Goal: Information Seeking & Learning: Learn about a topic

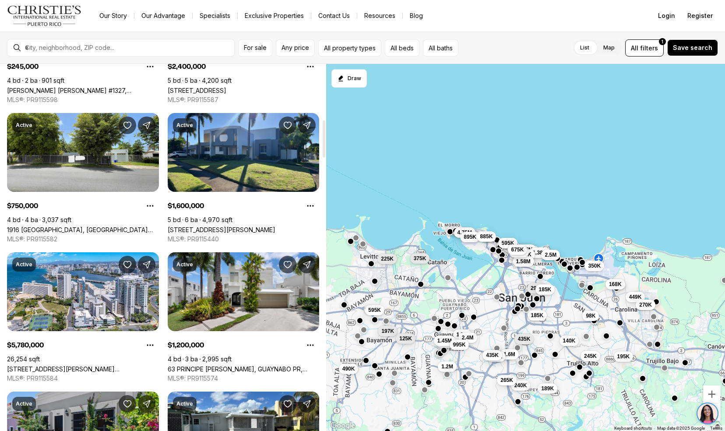
scroll to position [545, 0]
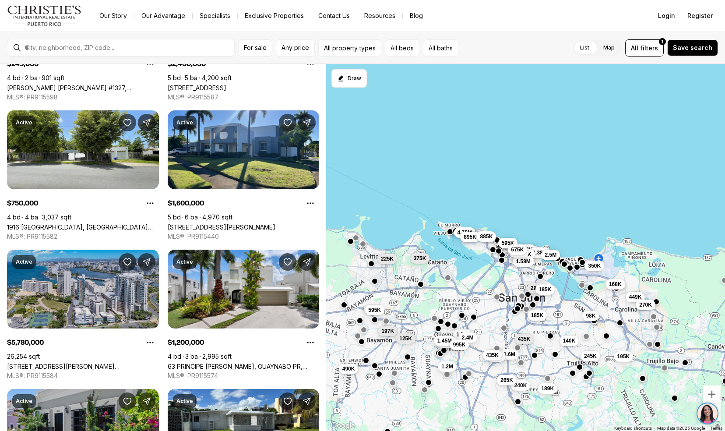
click at [10, 362] on link "[STREET_ADDRESS][PERSON_NAME][PERSON_NAME][PERSON_NAME]" at bounding box center [83, 365] width 152 height 7
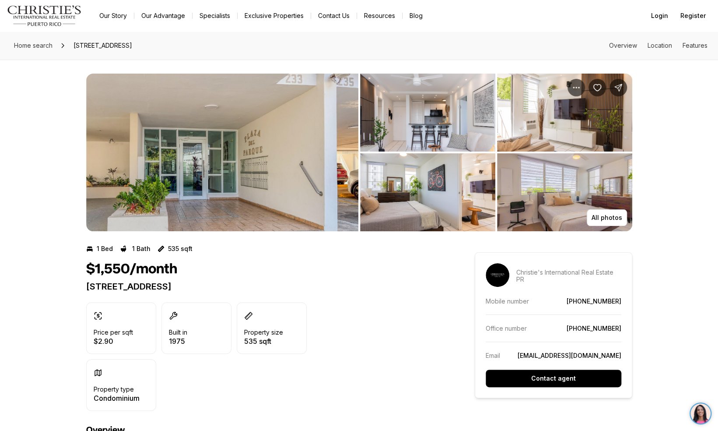
click at [204, 128] on img "View image gallery" at bounding box center [222, 153] width 272 height 158
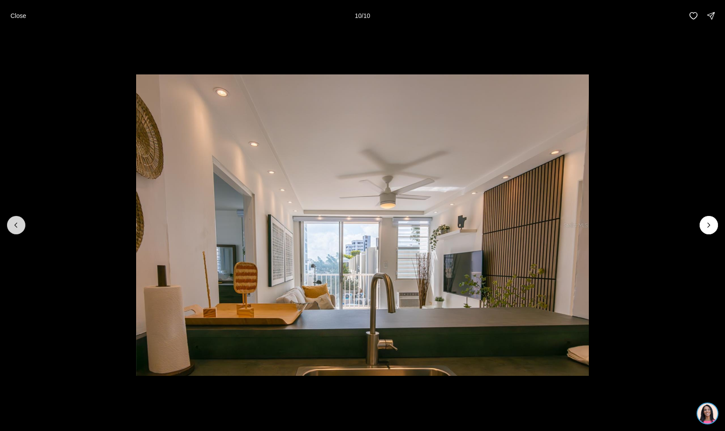
click at [15, 232] on button "Previous slide" at bounding box center [16, 225] width 18 height 18
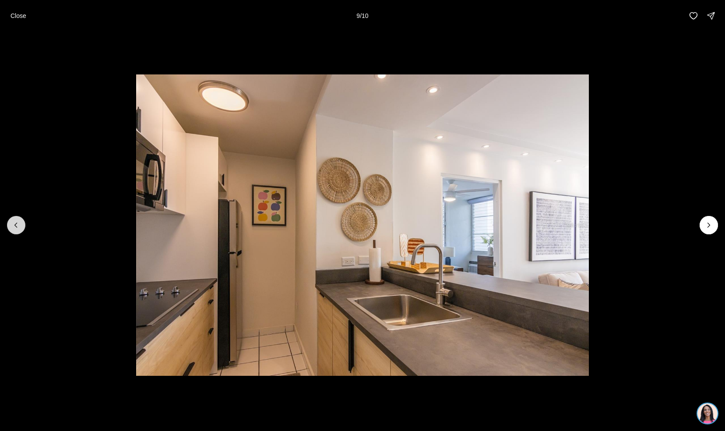
click at [15, 232] on button "Previous slide" at bounding box center [16, 225] width 18 height 18
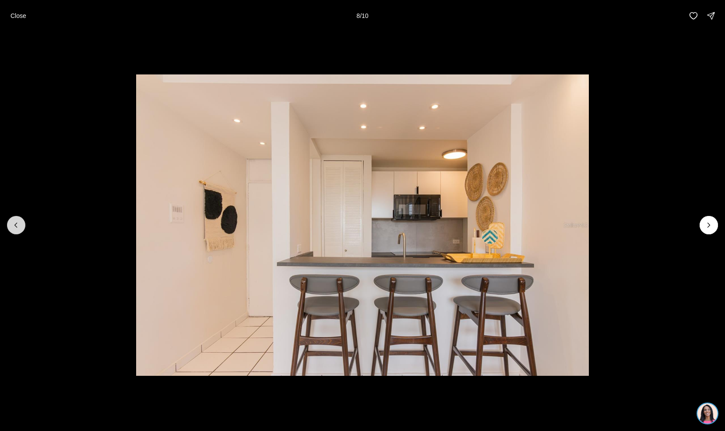
click at [15, 232] on button "Previous slide" at bounding box center [16, 225] width 18 height 18
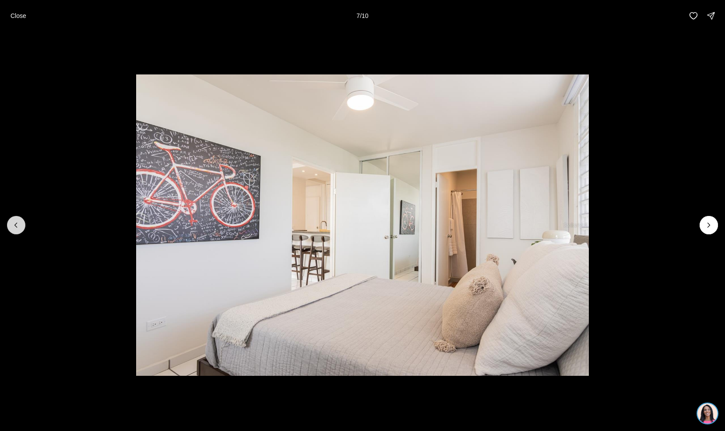
click at [15, 232] on button "Previous slide" at bounding box center [16, 225] width 18 height 18
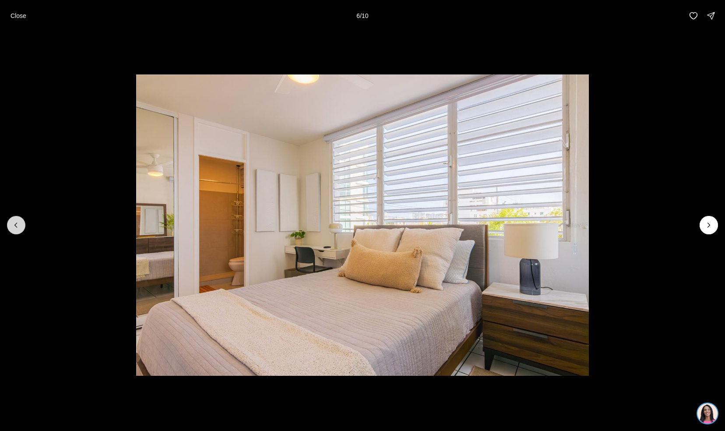
click at [15, 232] on button "Previous slide" at bounding box center [16, 225] width 18 height 18
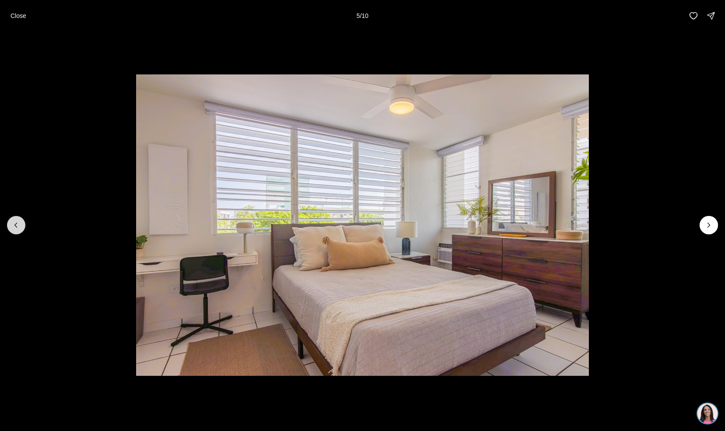
click at [15, 232] on button "Previous slide" at bounding box center [16, 225] width 18 height 18
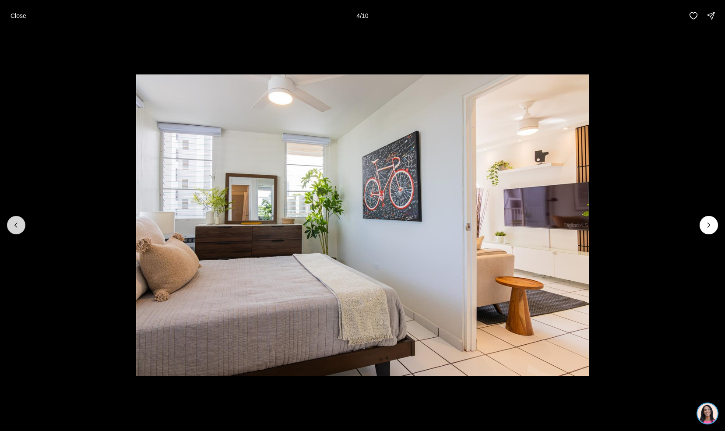
click at [15, 232] on button "Previous slide" at bounding box center [16, 225] width 18 height 18
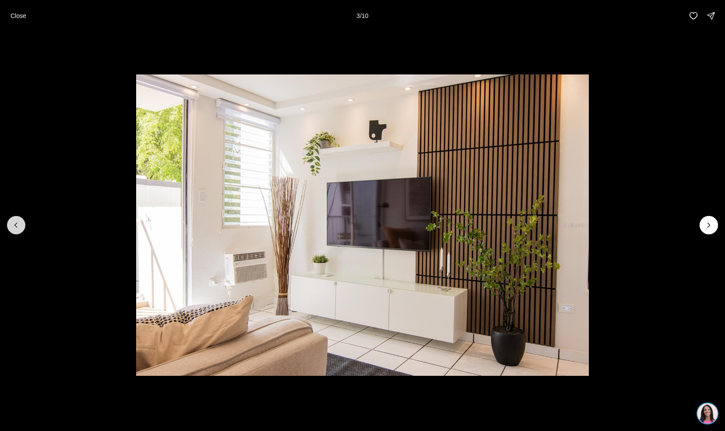
click at [15, 232] on button "Previous slide" at bounding box center [16, 225] width 18 height 18
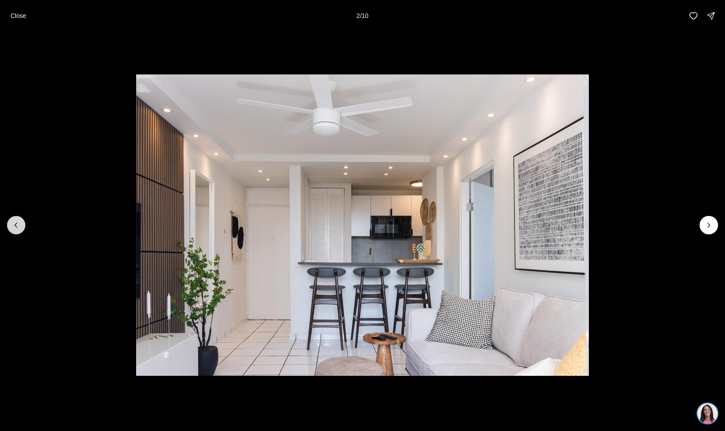
click at [15, 232] on button "Previous slide" at bounding box center [16, 225] width 18 height 18
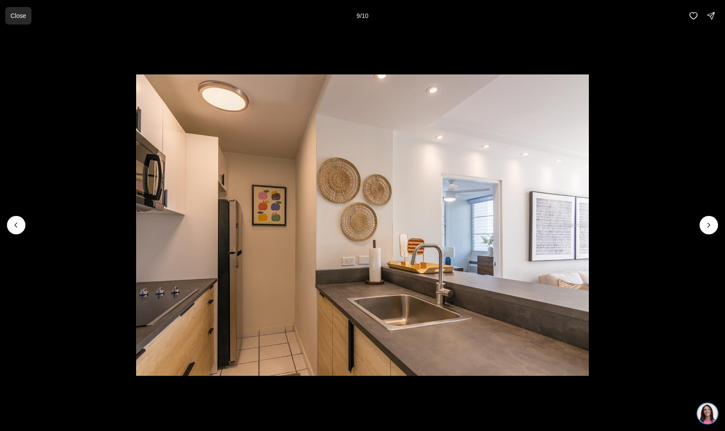
click at [10, 15] on button "Close" at bounding box center [18, 16] width 26 height 18
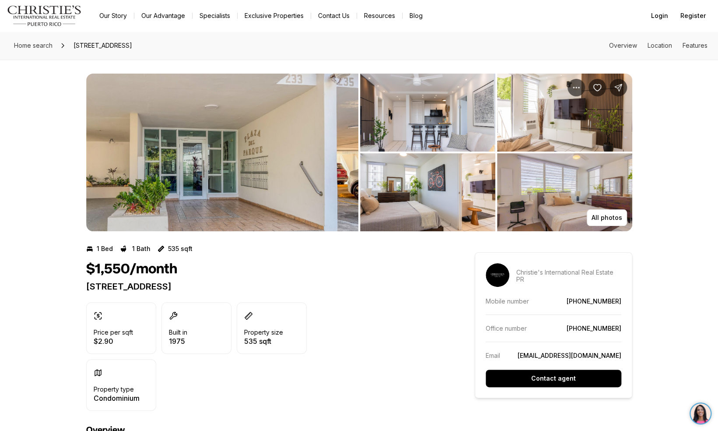
click at [246, 189] on img "View image gallery" at bounding box center [222, 153] width 272 height 158
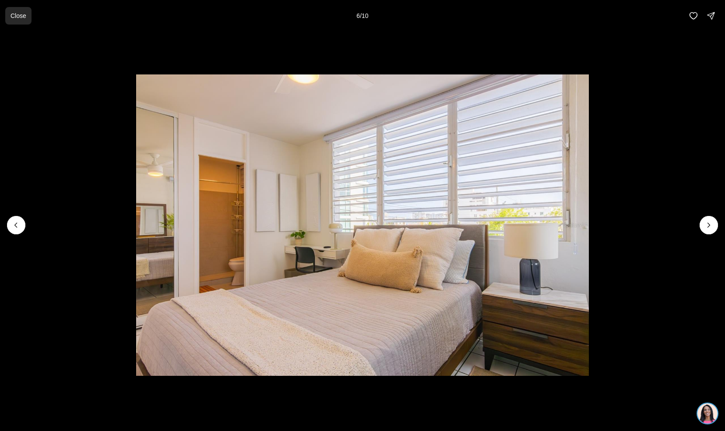
click at [13, 18] on p "Close" at bounding box center [19, 15] width 16 height 7
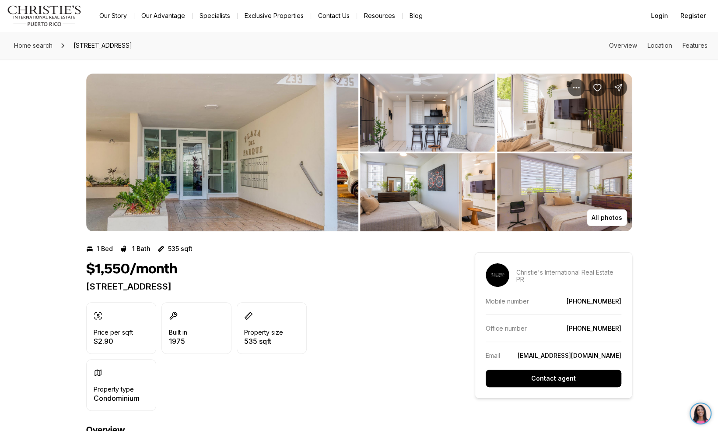
scroll to position [1, 0]
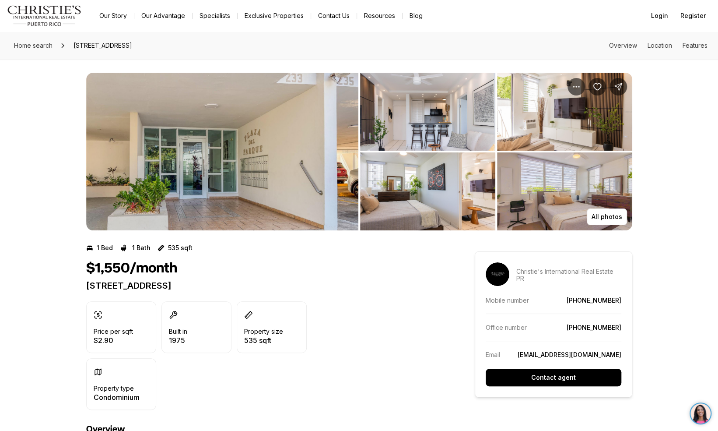
click at [281, 173] on img "View image gallery" at bounding box center [222, 152] width 272 height 158
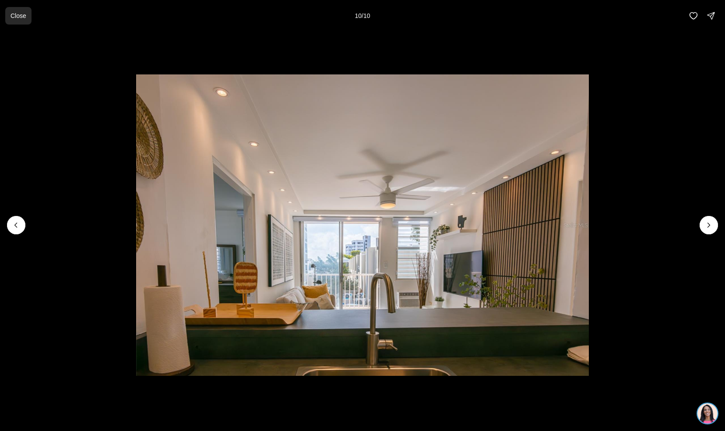
click at [22, 14] on p "Close" at bounding box center [19, 15] width 16 height 7
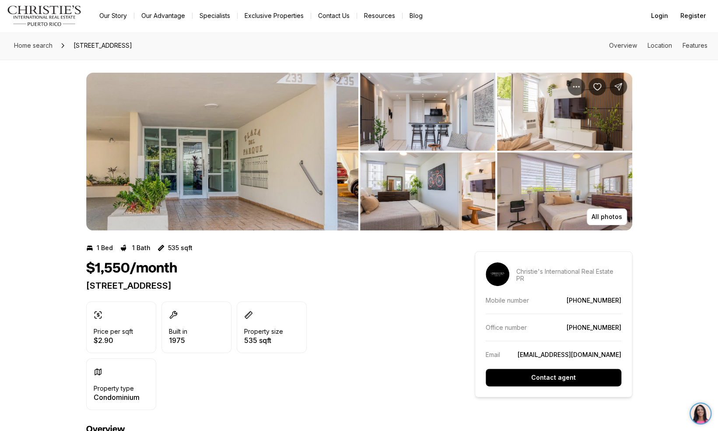
click at [181, 129] on img "View image gallery" at bounding box center [222, 152] width 272 height 158
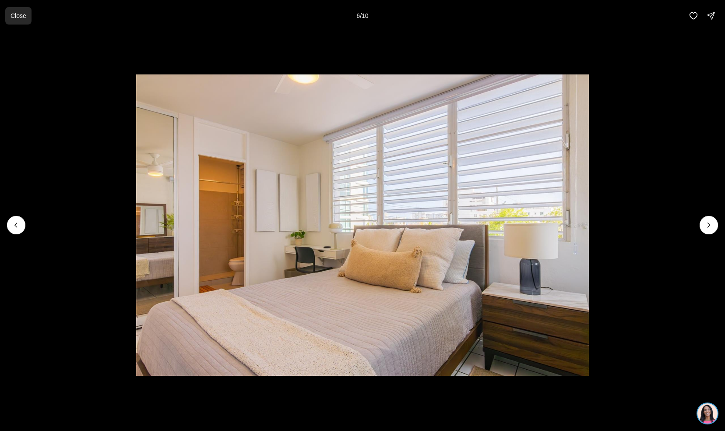
click at [29, 22] on button "Close" at bounding box center [18, 16] width 26 height 18
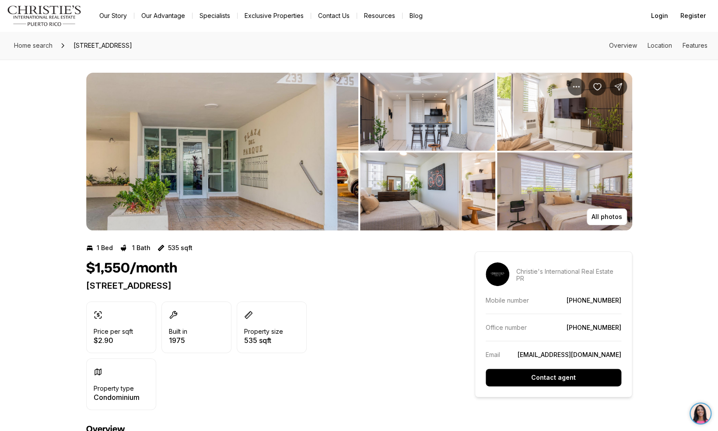
click at [139, 151] on img "View image gallery" at bounding box center [222, 152] width 272 height 158
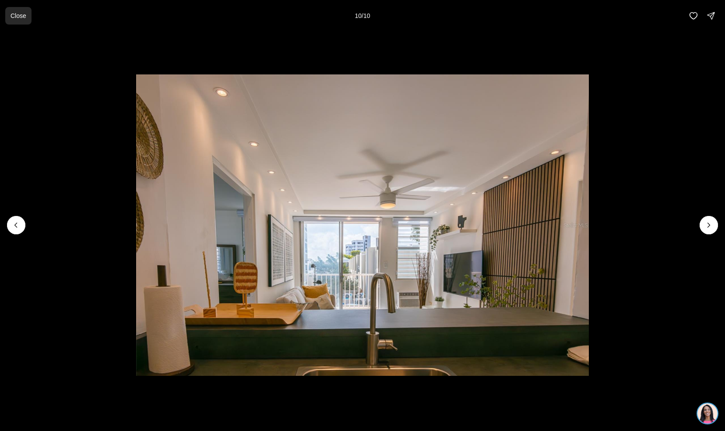
click at [18, 16] on p "Close" at bounding box center [19, 15] width 16 height 7
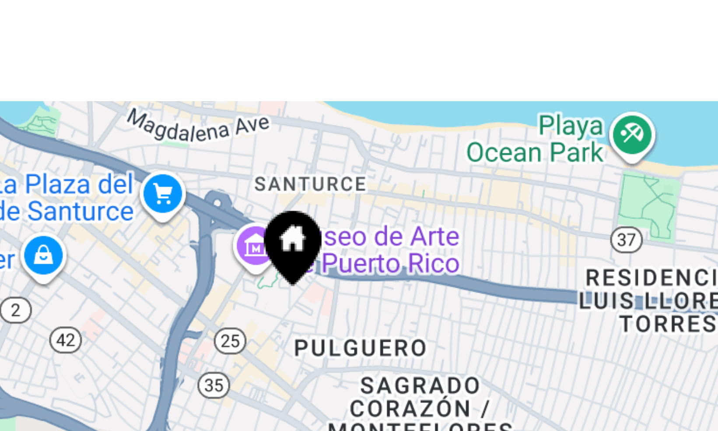
scroll to position [347, 0]
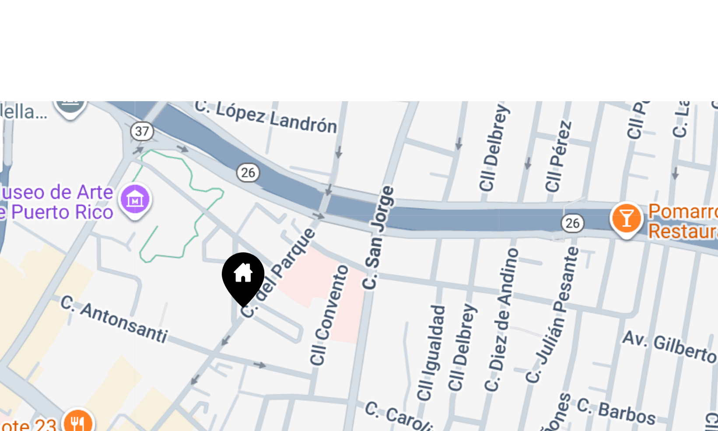
click at [250, 277] on icon at bounding box center [249, 275] width 13 height 17
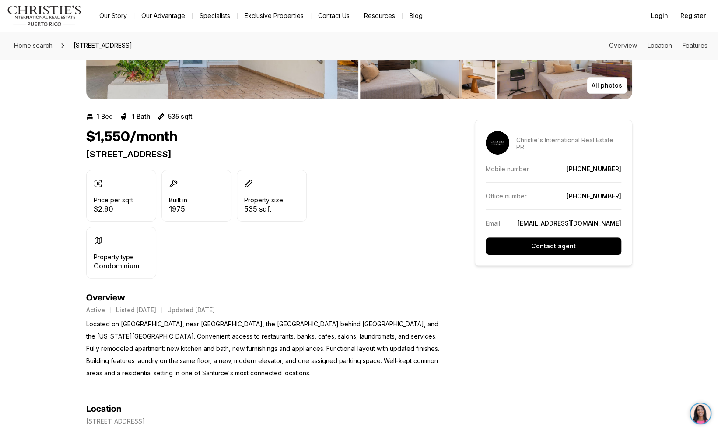
scroll to position [0, 0]
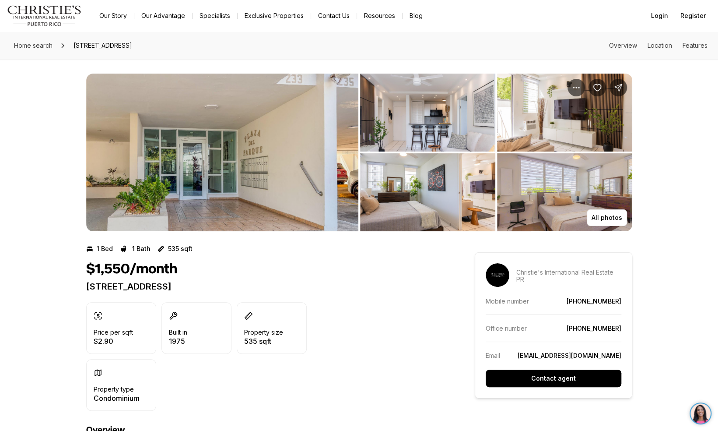
click at [204, 165] on img "View image gallery" at bounding box center [222, 153] width 272 height 158
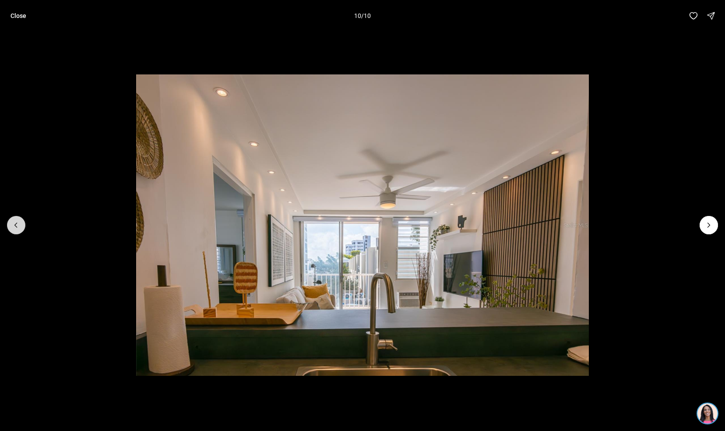
click at [9, 228] on button "Previous slide" at bounding box center [16, 225] width 18 height 18
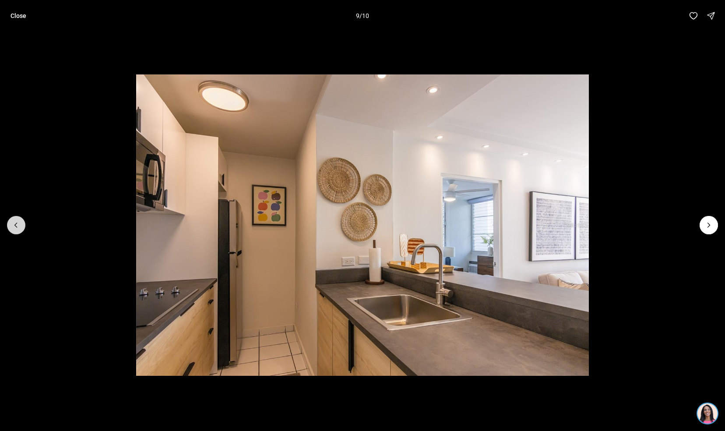
click at [10, 227] on button "Previous slide" at bounding box center [16, 225] width 18 height 18
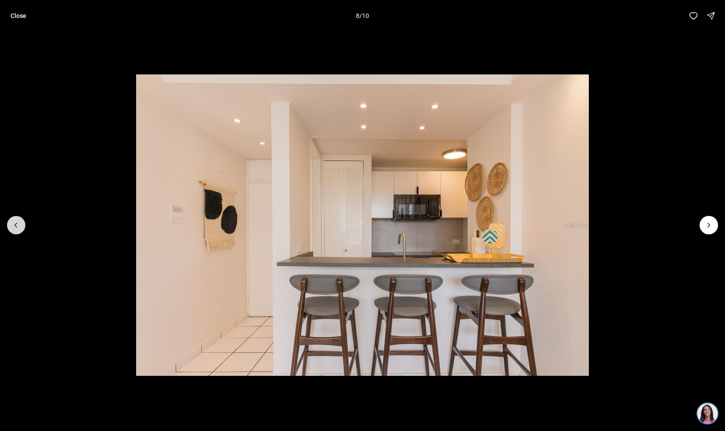
click at [8, 225] on button "Previous slide" at bounding box center [16, 225] width 18 height 18
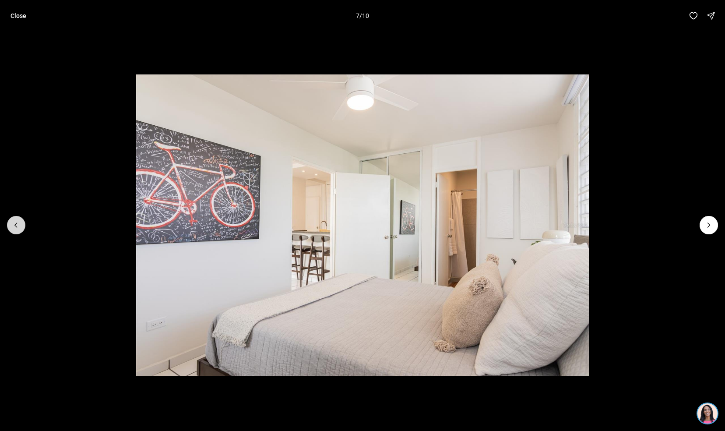
click at [8, 229] on button "Previous slide" at bounding box center [16, 225] width 18 height 18
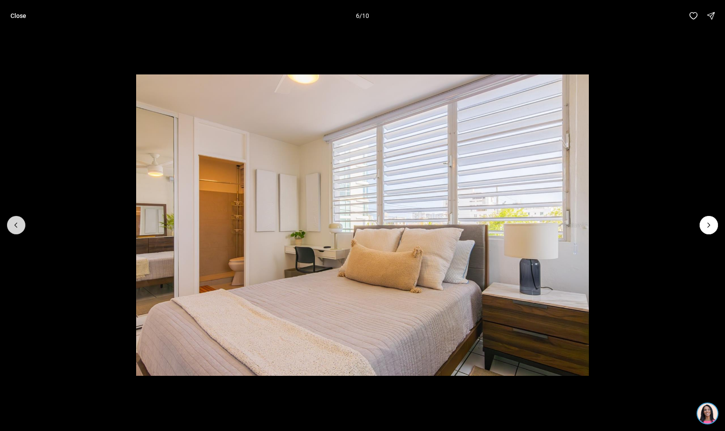
click at [11, 225] on button "Previous slide" at bounding box center [16, 225] width 18 height 18
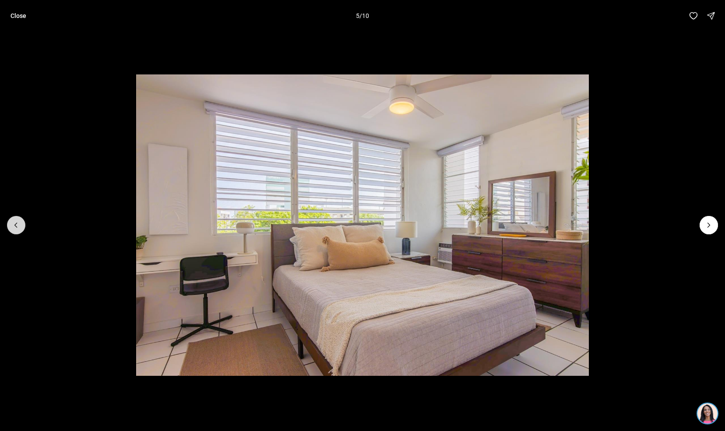
click at [12, 225] on icon "Previous slide" at bounding box center [16, 225] width 9 height 9
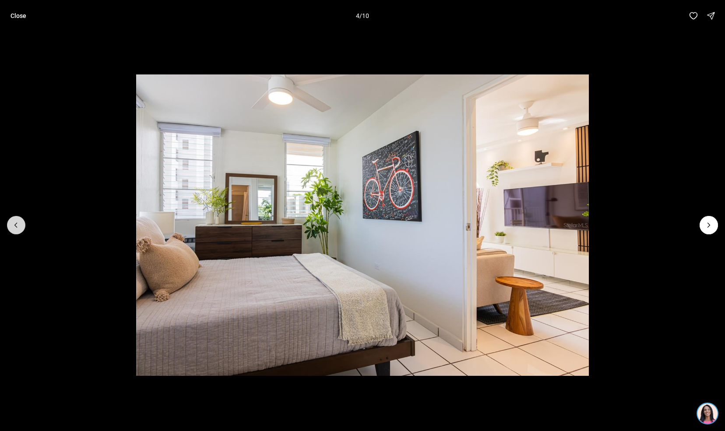
click at [16, 225] on icon "Previous slide" at bounding box center [16, 225] width 9 height 9
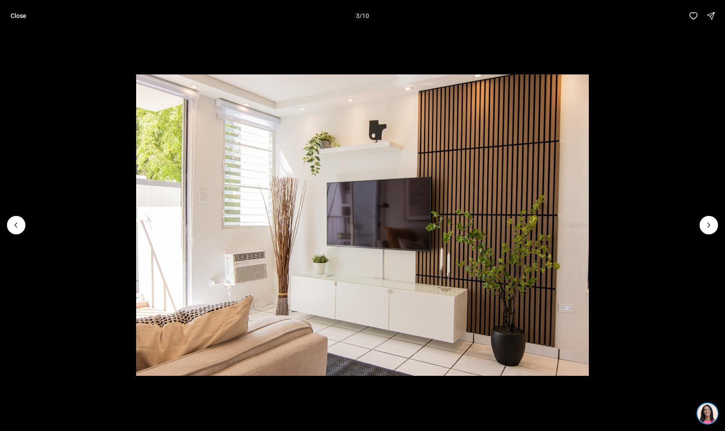
click at [8, 230] on li "3 of 10" at bounding box center [362, 225] width 725 height 387
click at [8, 222] on button "Previous slide" at bounding box center [16, 225] width 18 height 18
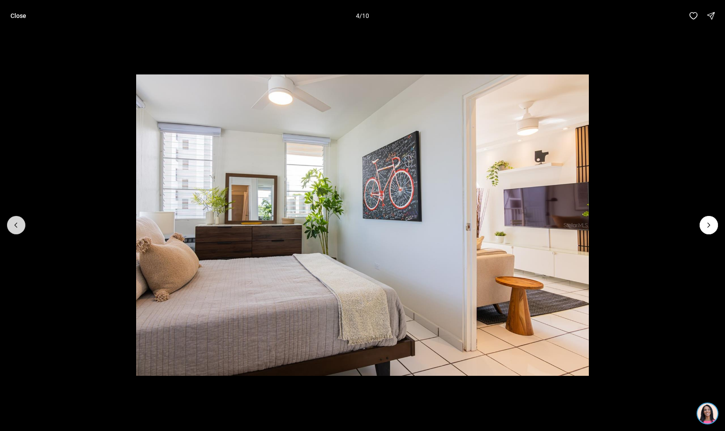
click at [25, 225] on button "Previous slide" at bounding box center [16, 225] width 18 height 18
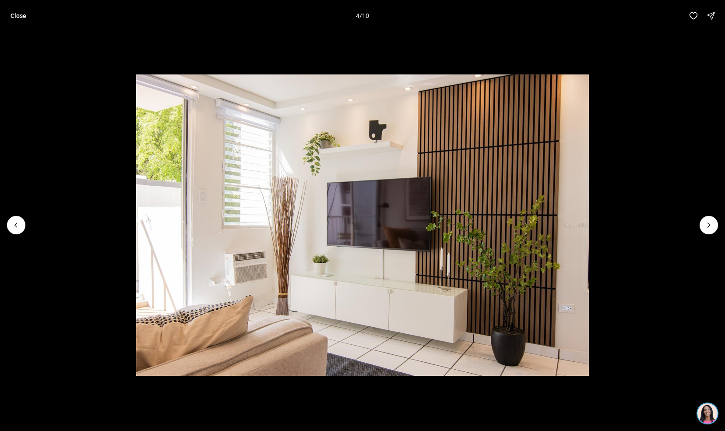
click at [23, 231] on li "3 of 10" at bounding box center [362, 225] width 725 height 387
click at [24, 230] on li "3 of 10" at bounding box center [362, 225] width 725 height 387
click at [16, 223] on icon "Previous slide" at bounding box center [16, 225] width 2 height 4
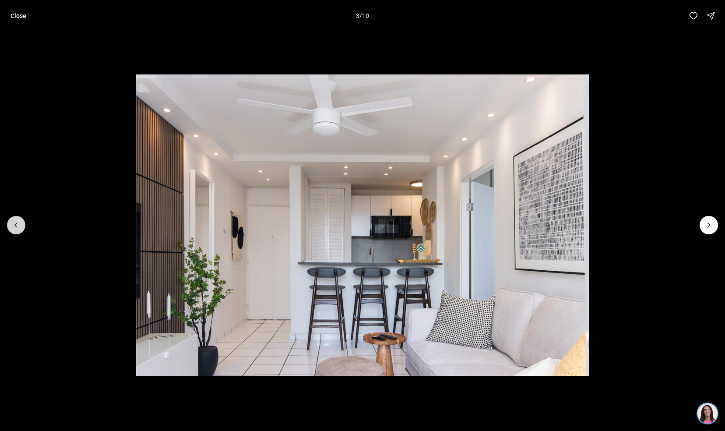
click at [14, 225] on icon "Previous slide" at bounding box center [16, 225] width 9 height 9
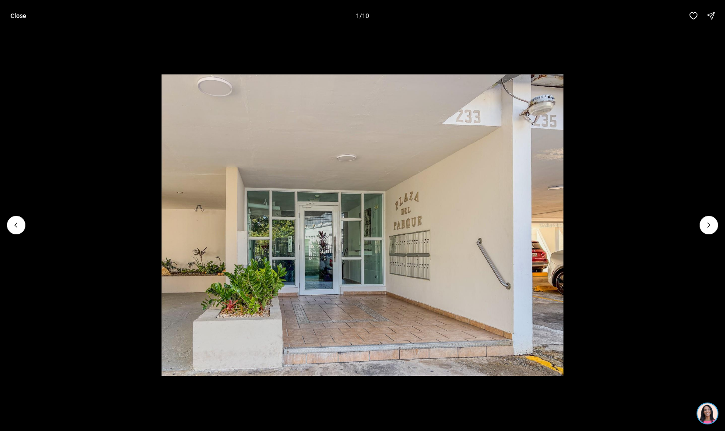
click at [22, 226] on div at bounding box center [16, 225] width 18 height 18
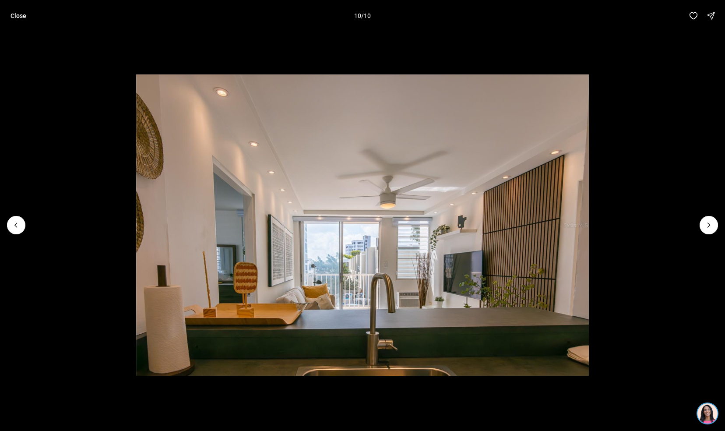
click at [8, 16] on button "Close" at bounding box center [18, 16] width 26 height 18
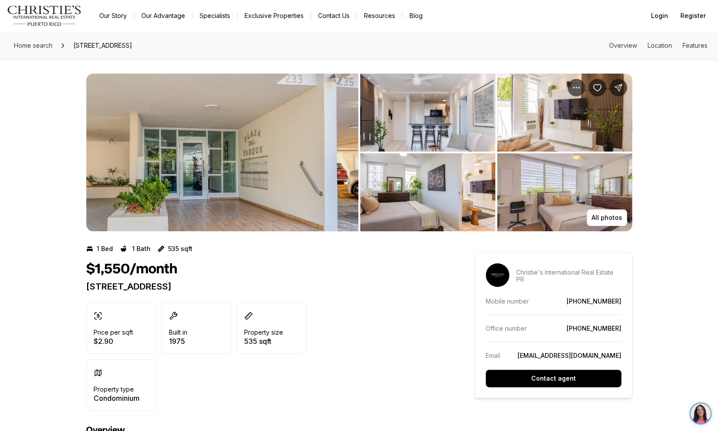
click at [245, 151] on img "View image gallery" at bounding box center [222, 153] width 272 height 158
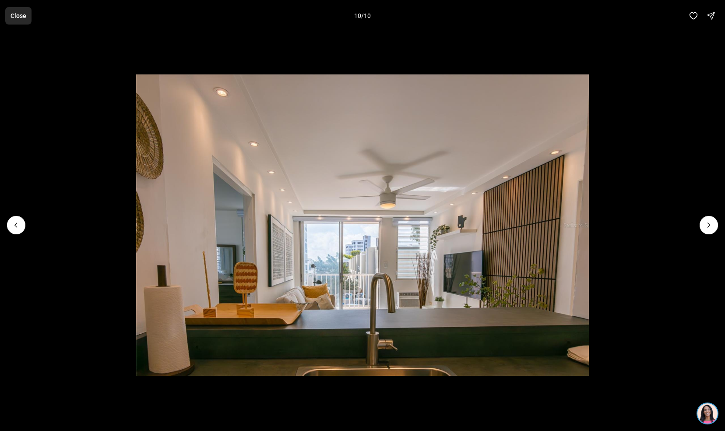
click at [18, 11] on button "Close" at bounding box center [18, 16] width 26 height 18
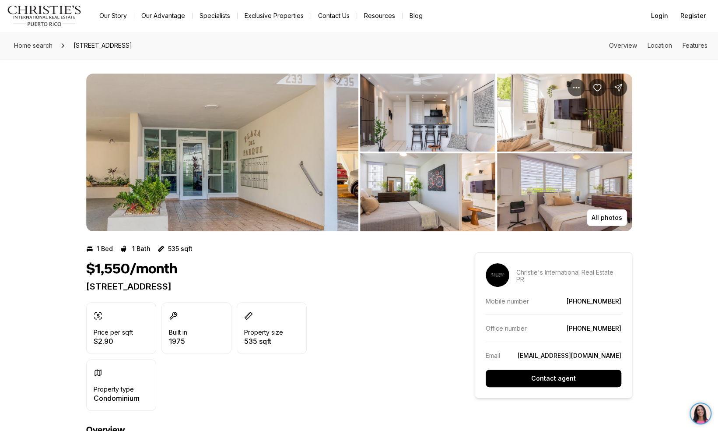
click at [266, 53] on div "Home search 233 DEL PARQUE #4, SANTURCE PR, 00912 Overview Location Features" at bounding box center [359, 46] width 718 height 28
click at [250, 133] on img "View image gallery" at bounding box center [222, 153] width 272 height 158
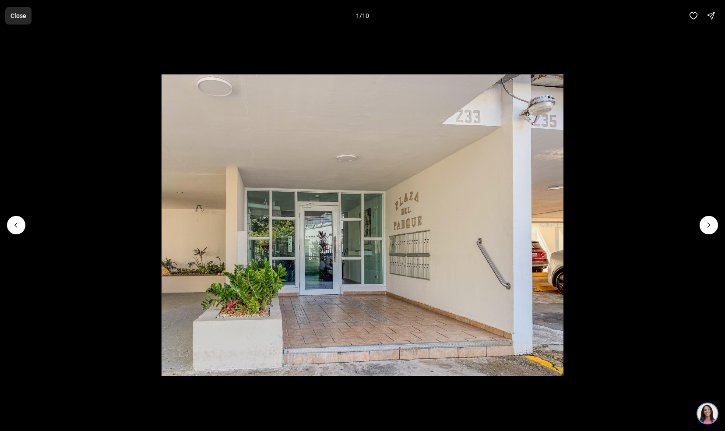
click at [14, 22] on button "Close" at bounding box center [18, 16] width 26 height 18
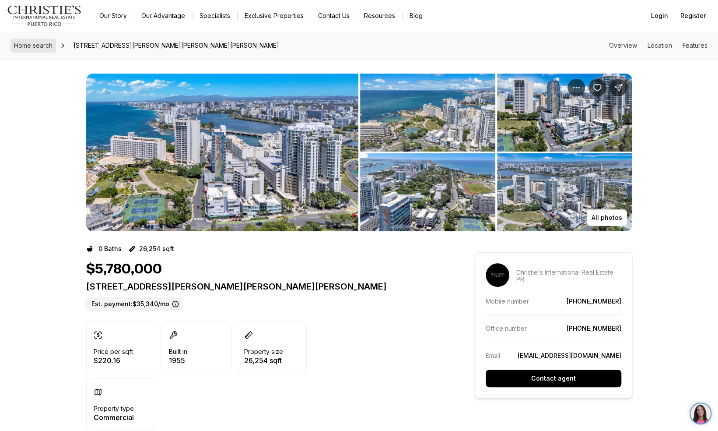
click at [31, 42] on span "Home search" at bounding box center [33, 45] width 39 height 7
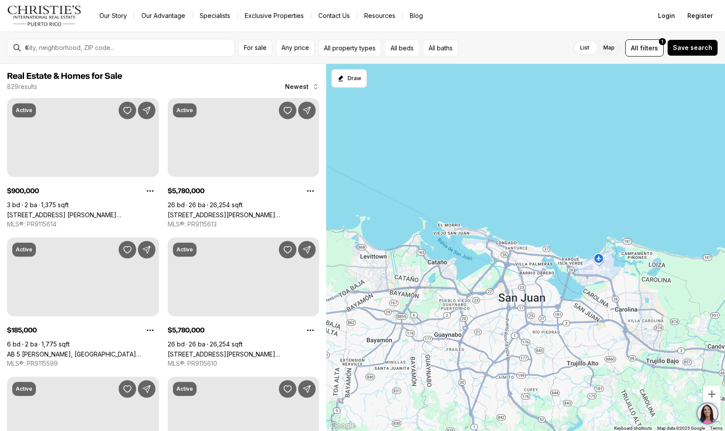
scroll to position [545, 0]
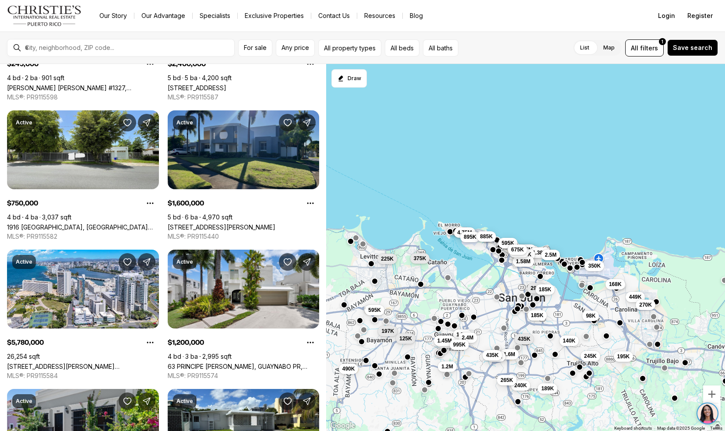
click at [185, 223] on link "51 JAZMIN, SAN JUAN PR, 00926" at bounding box center [222, 226] width 108 height 7
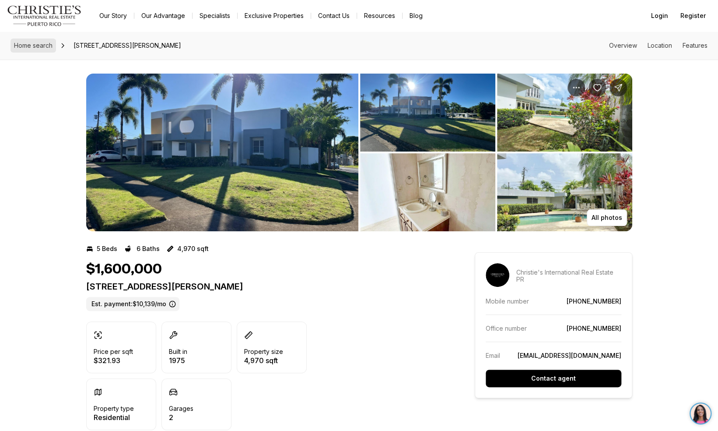
click at [20, 49] on span "Home search" at bounding box center [33, 45] width 39 height 7
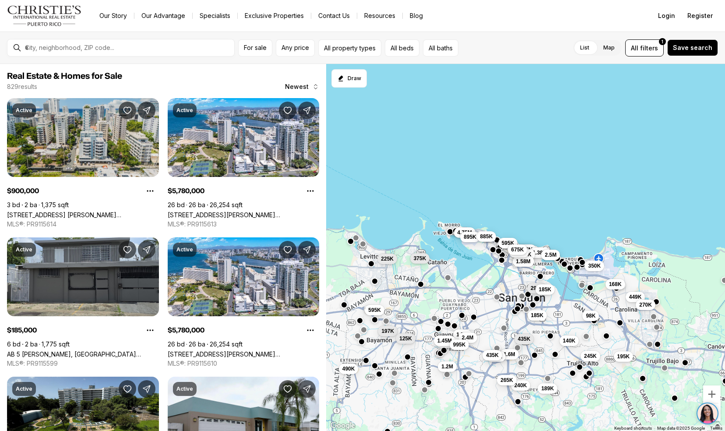
click at [7, 212] on link "[STREET_ADDRESS] [PERSON_NAME][STREET_ADDRESS][PERSON_NAME]" at bounding box center [83, 214] width 152 height 7
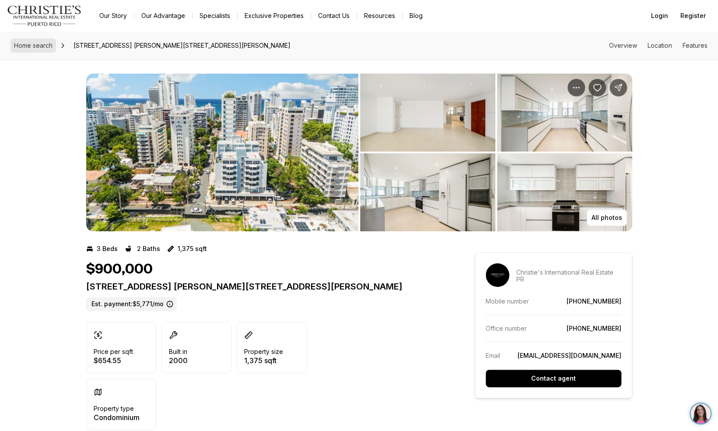
click at [38, 50] on link "Home search" at bounding box center [34, 46] width 46 height 14
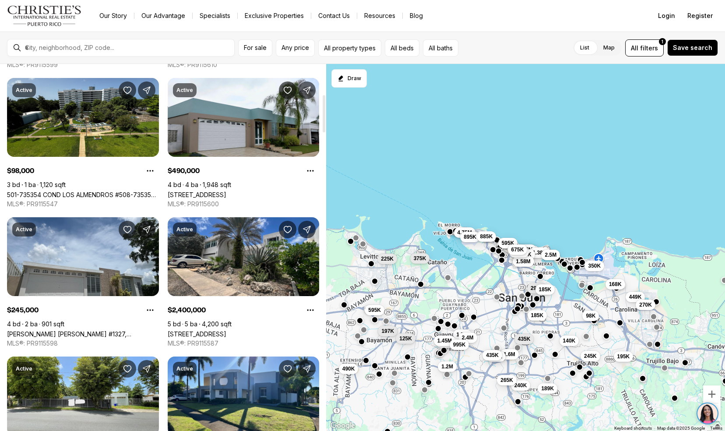
scroll to position [300, 0]
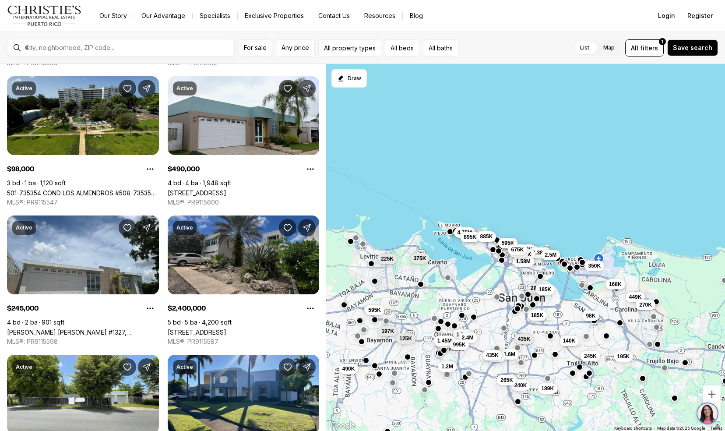
click at [182, 328] on link "[STREET_ADDRESS]" at bounding box center [197, 331] width 59 height 7
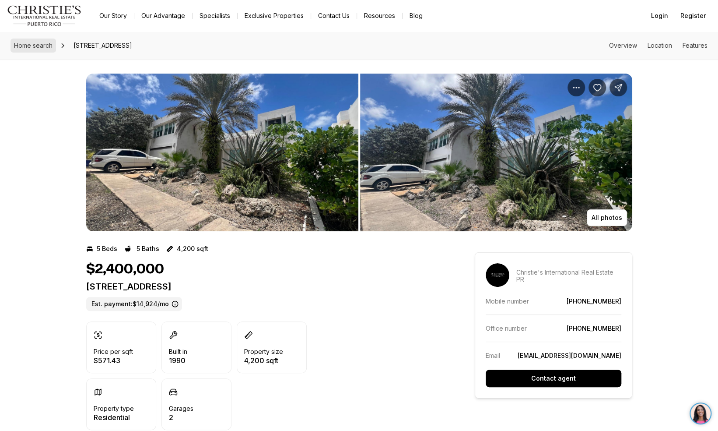
click at [23, 46] on span "Home search" at bounding box center [33, 45] width 39 height 7
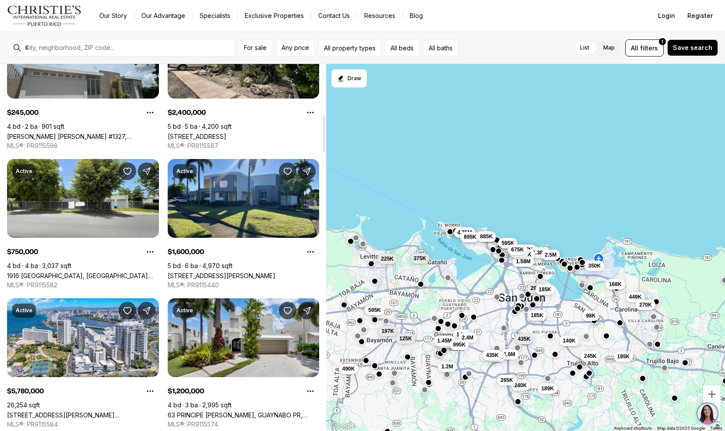
scroll to position [502, 0]
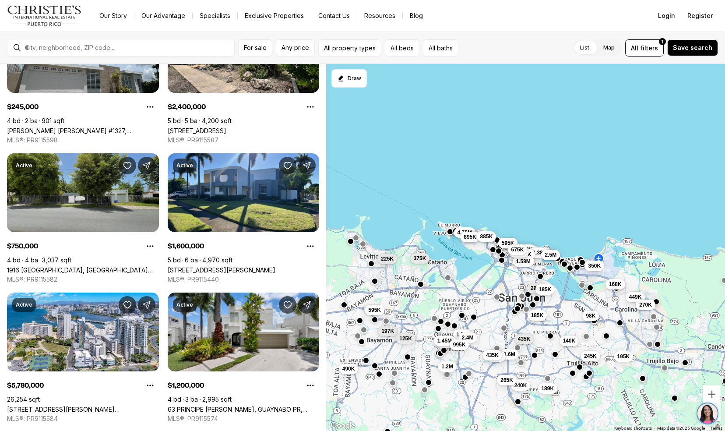
click at [32, 266] on link "1916 [GEOGRAPHIC_DATA], [GEOGRAPHIC_DATA][PERSON_NAME], 00921" at bounding box center [83, 269] width 152 height 7
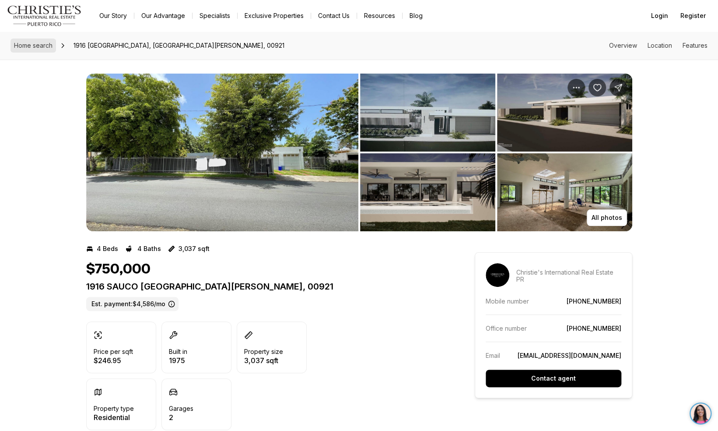
click at [25, 47] on span "Home search" at bounding box center [33, 45] width 39 height 7
